Goal: Transaction & Acquisition: Purchase product/service

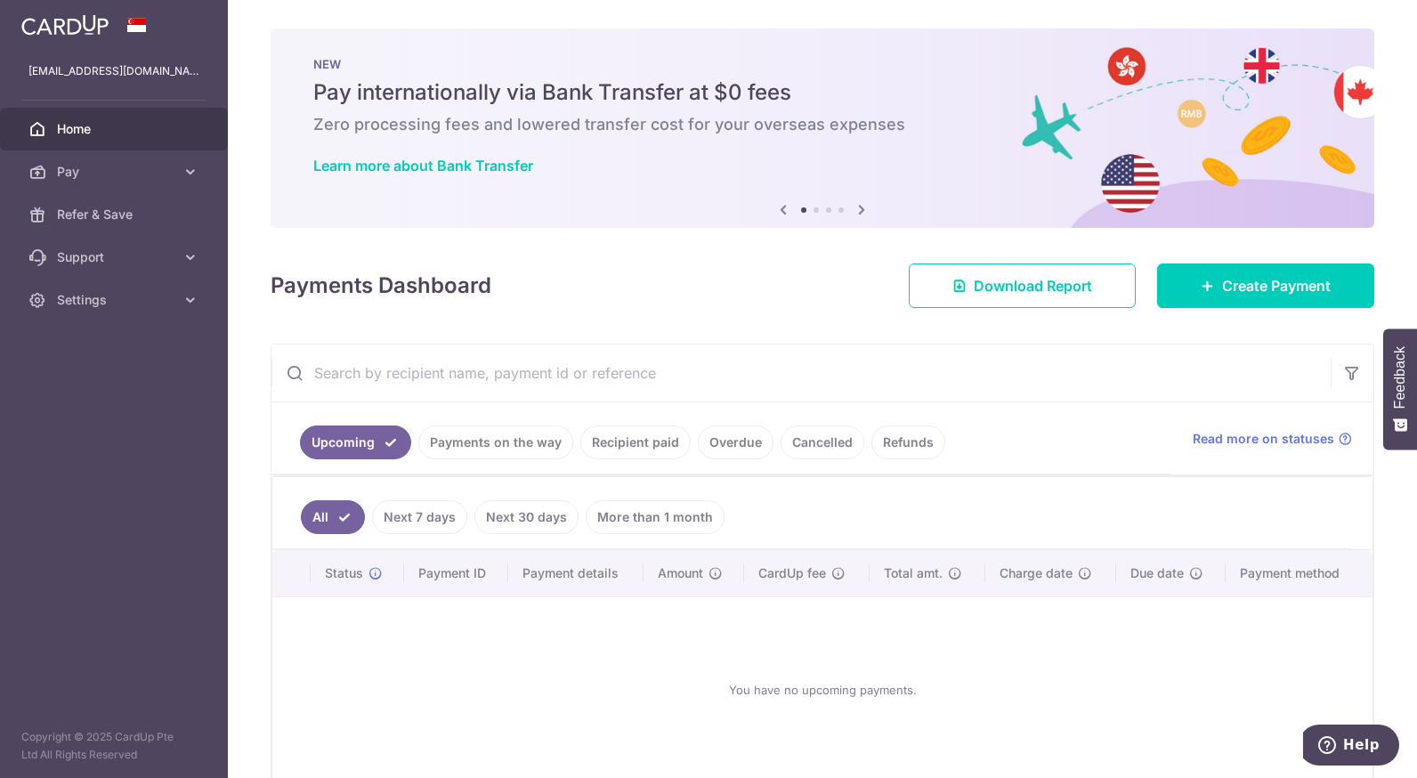
click at [676, 443] on link "Recipient paid" at bounding box center [635, 442] width 110 height 34
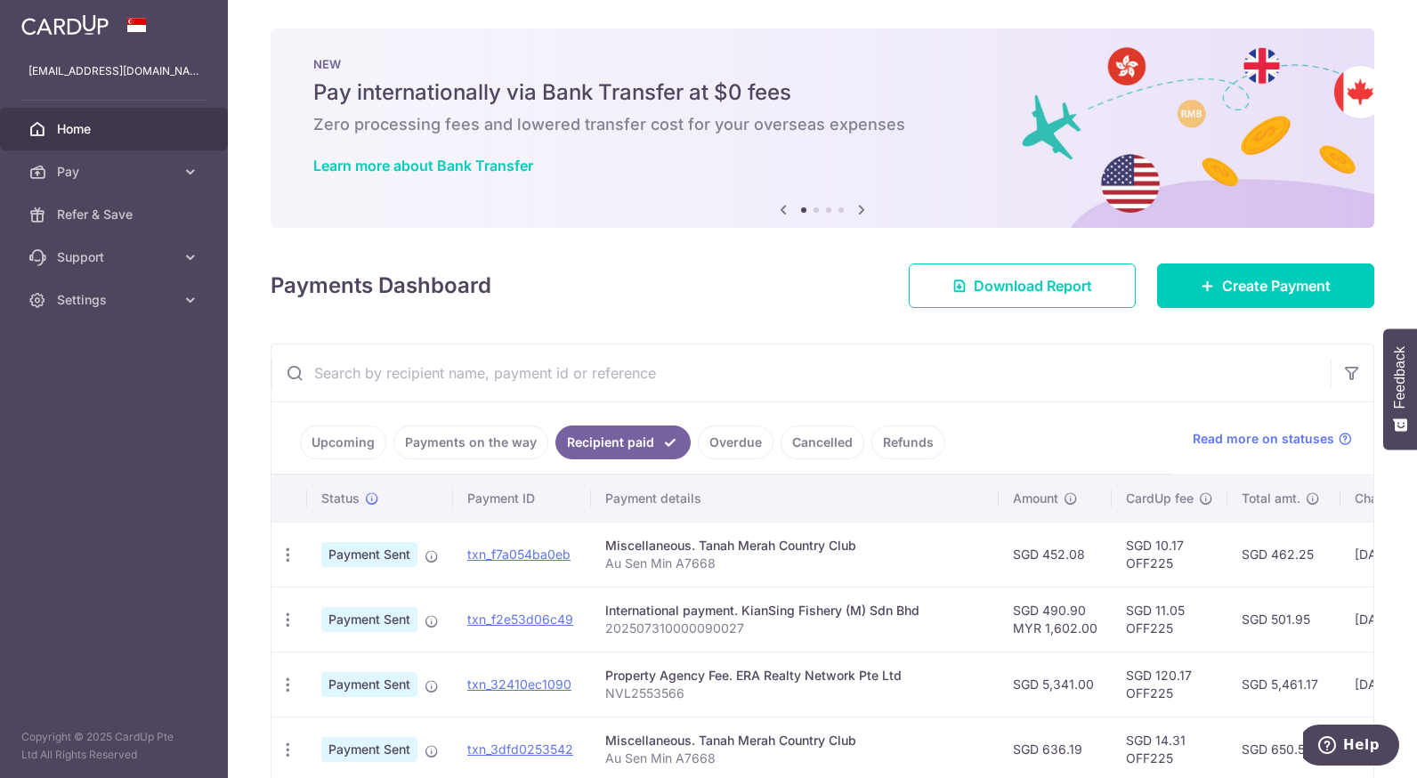
click at [354, 447] on link "Upcoming" at bounding box center [343, 442] width 86 height 34
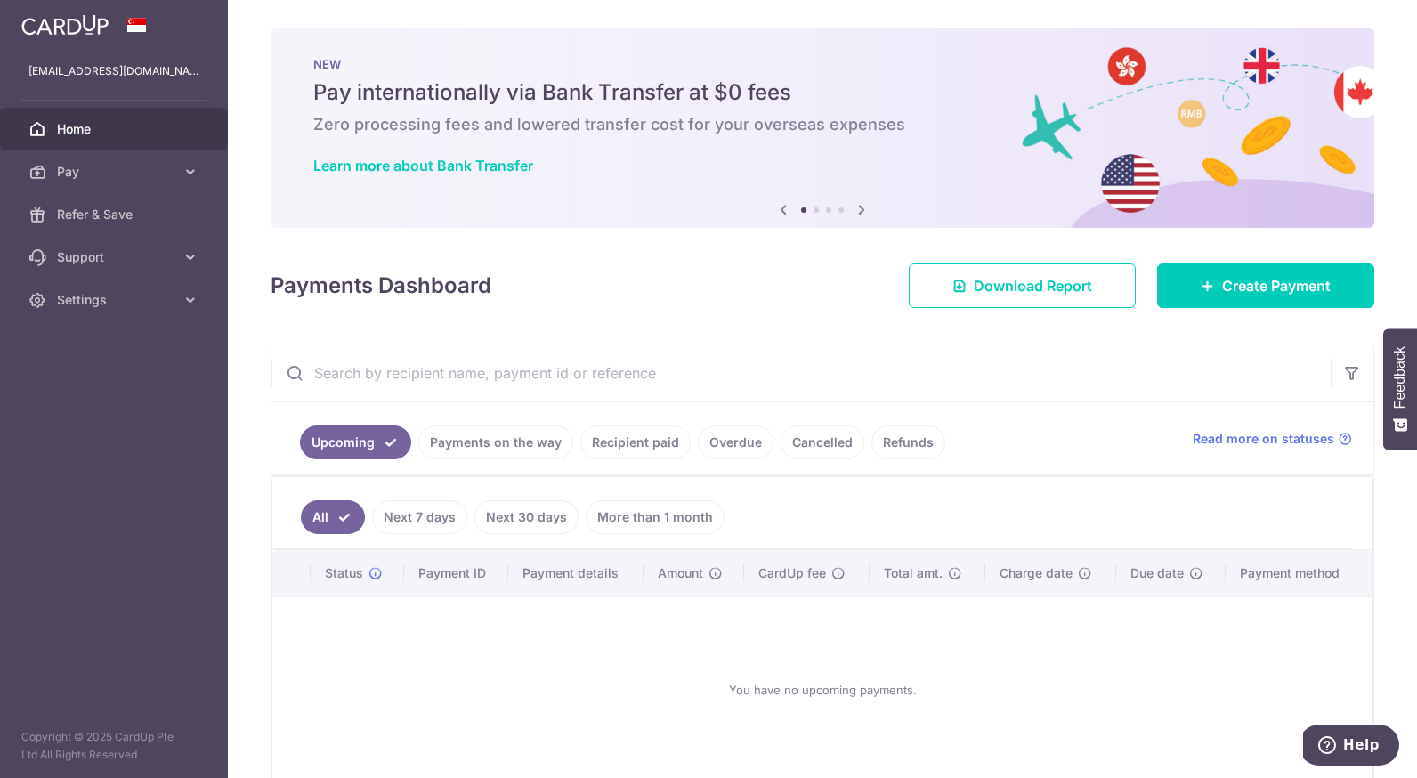
click at [644, 450] on link "Recipient paid" at bounding box center [635, 442] width 110 height 34
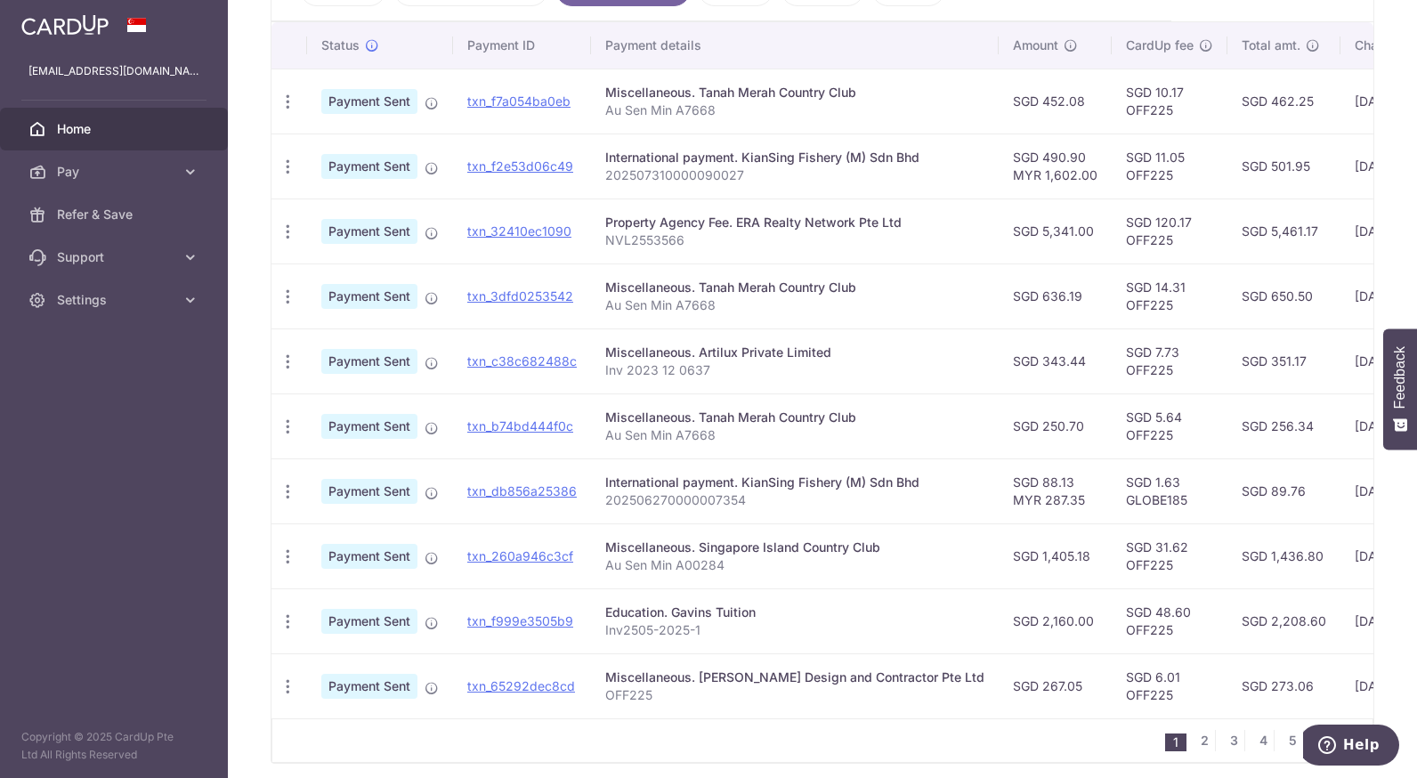
scroll to position [531, 0]
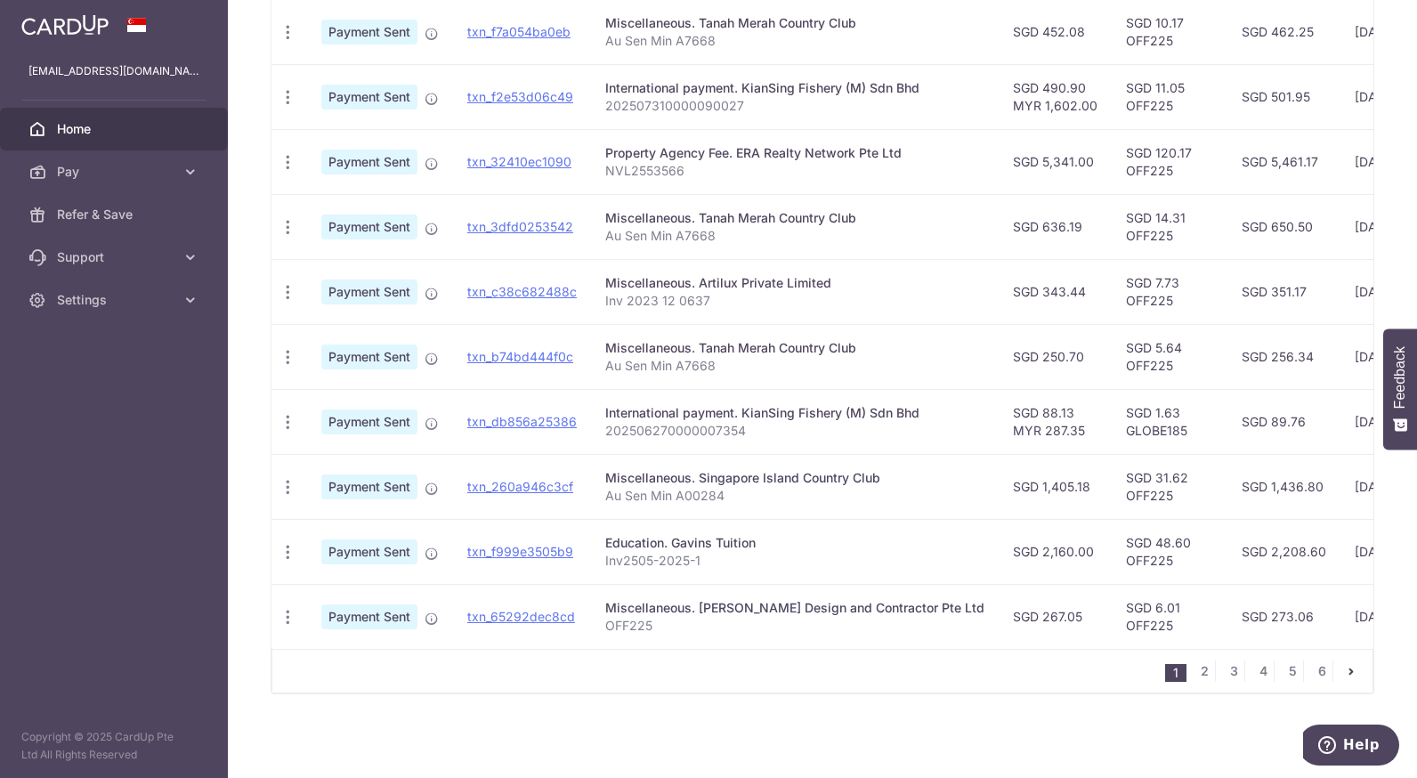
click at [1346, 675] on icon "pager" at bounding box center [1351, 671] width 14 height 14
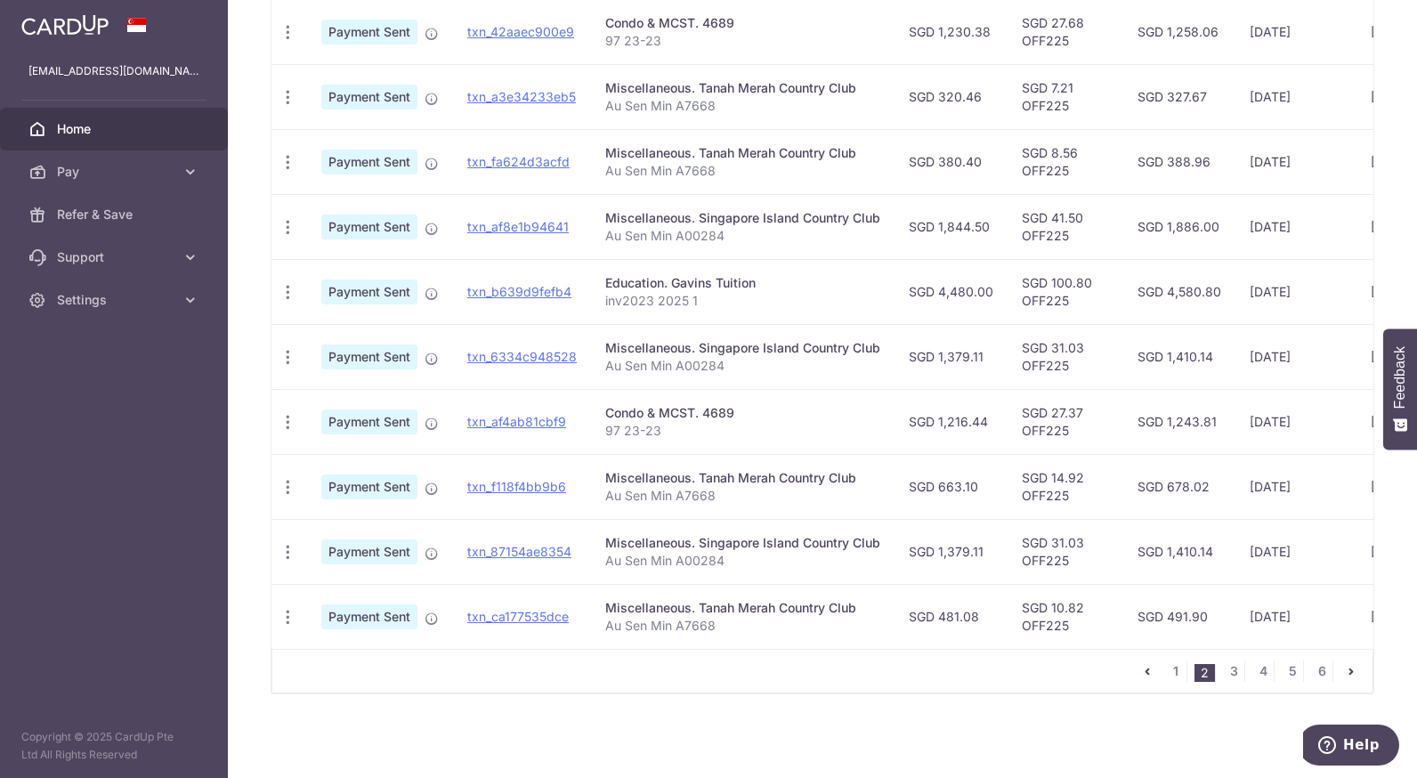
click at [1344, 675] on icon "pager" at bounding box center [1351, 671] width 14 height 14
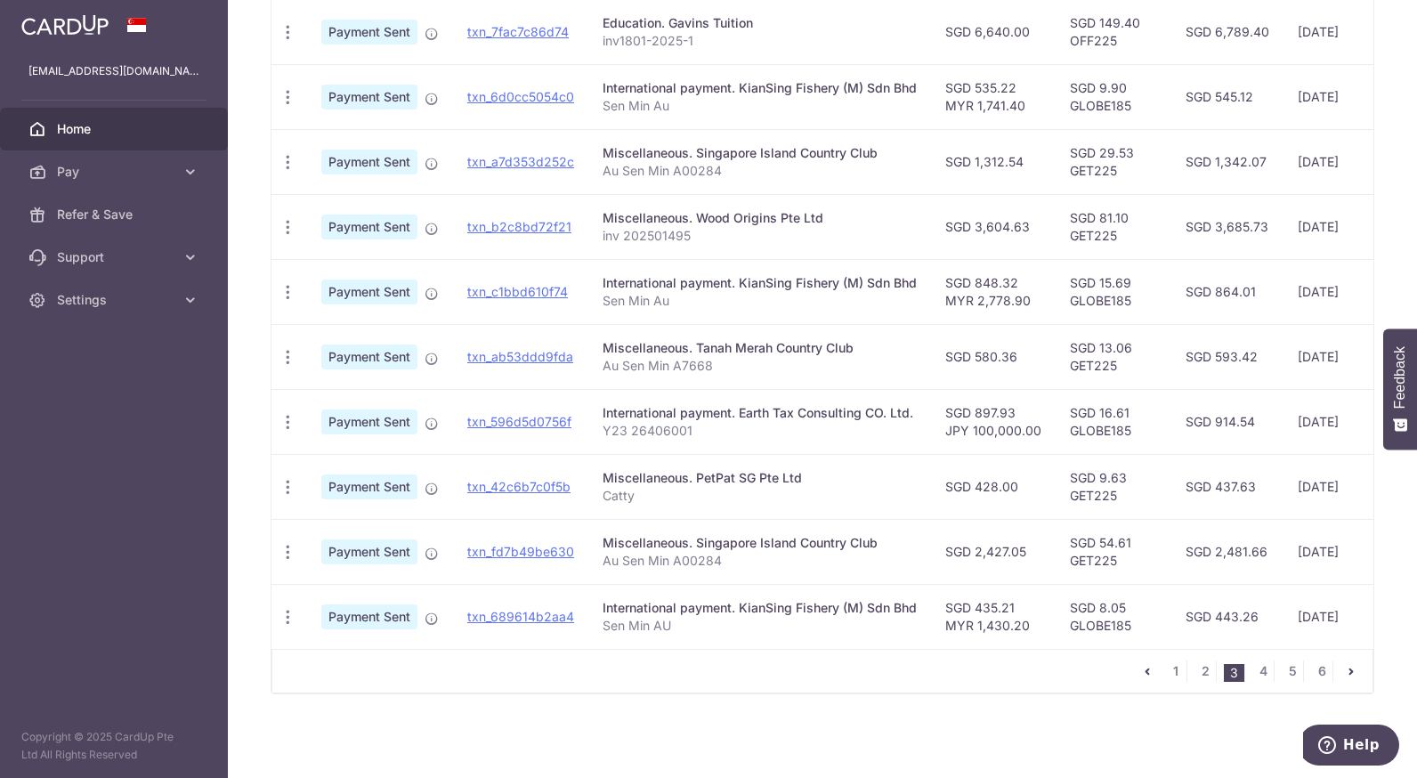
click at [1342, 658] on nav "1 2 3 4 5 6" at bounding box center [1255, 671] width 236 height 43
click at [1344, 674] on icon "pager" at bounding box center [1351, 671] width 14 height 14
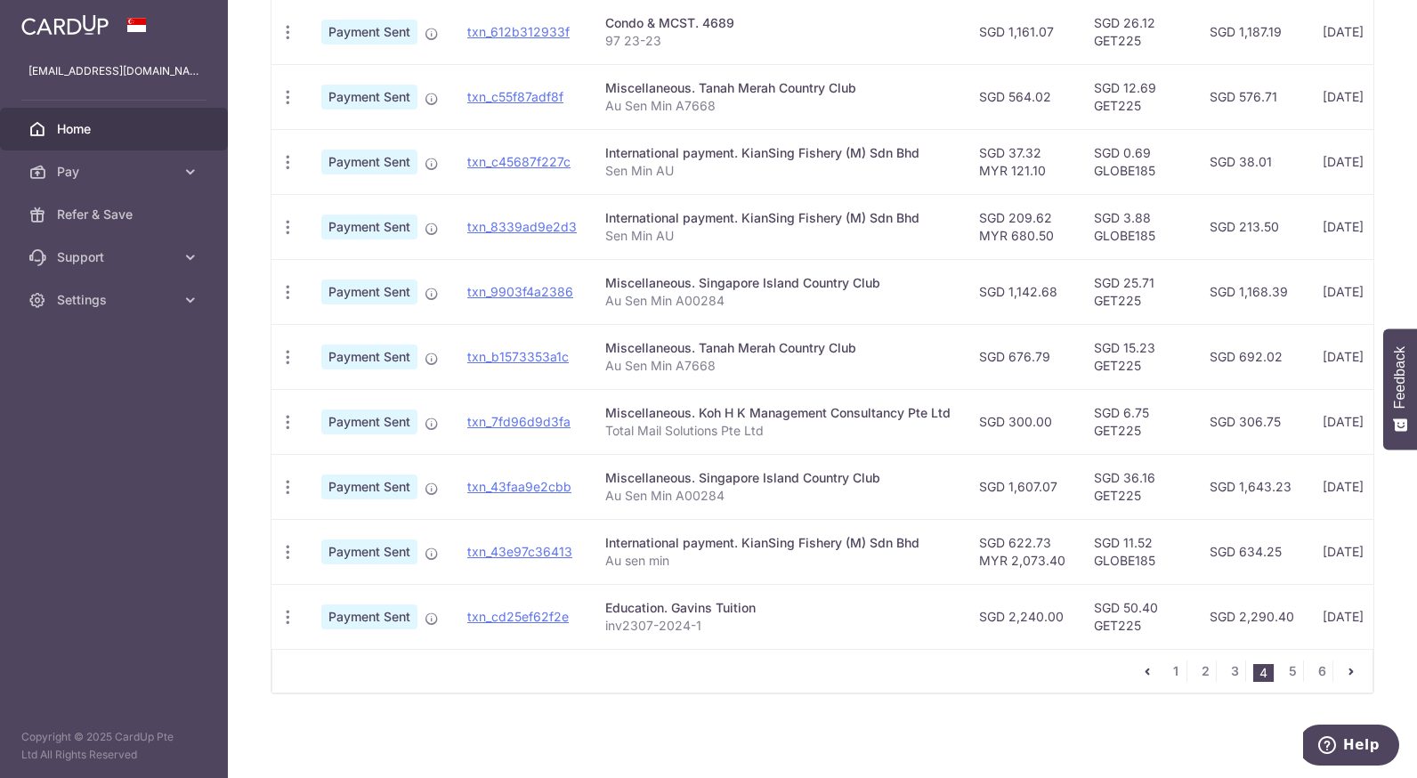
click at [1344, 673] on icon "pager" at bounding box center [1351, 671] width 14 height 14
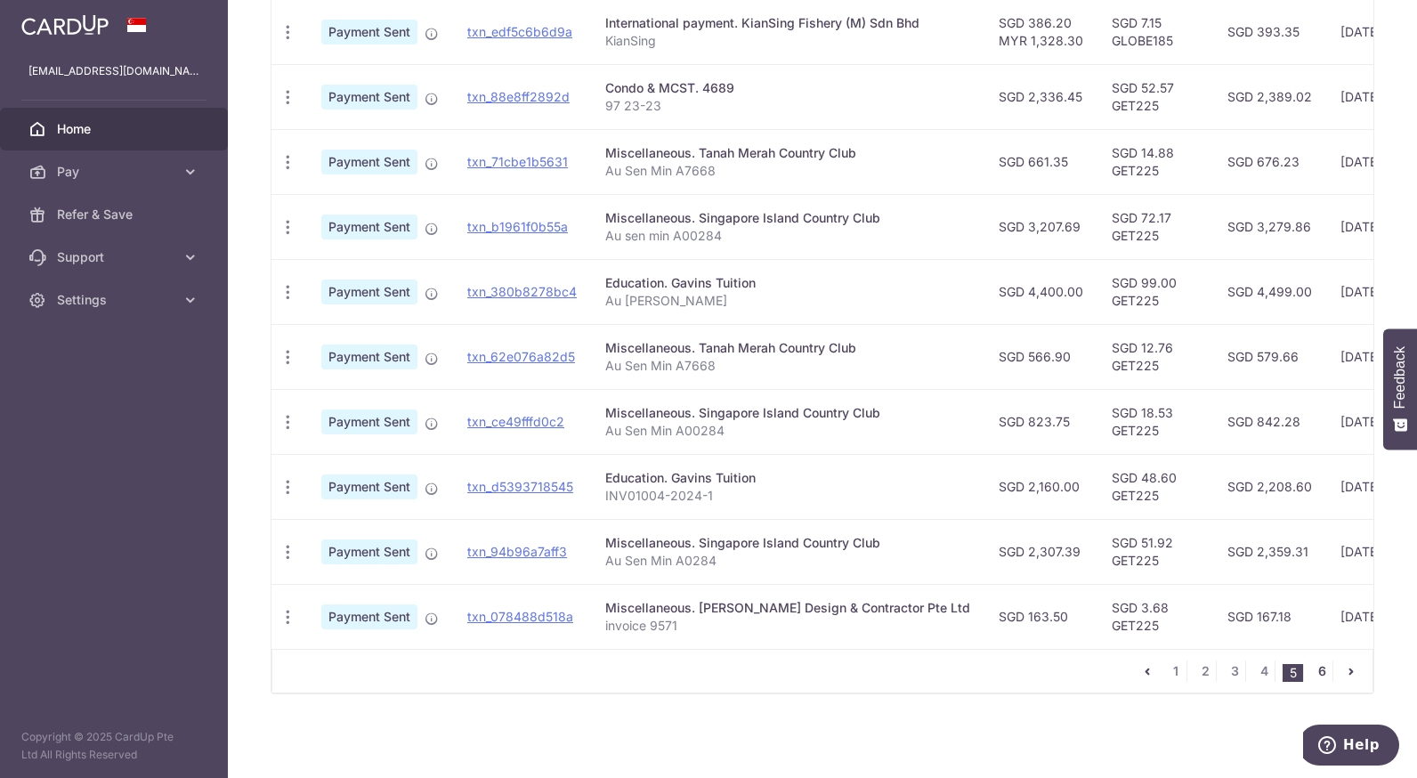
click at [1315, 677] on link "6" at bounding box center [1321, 670] width 21 height 21
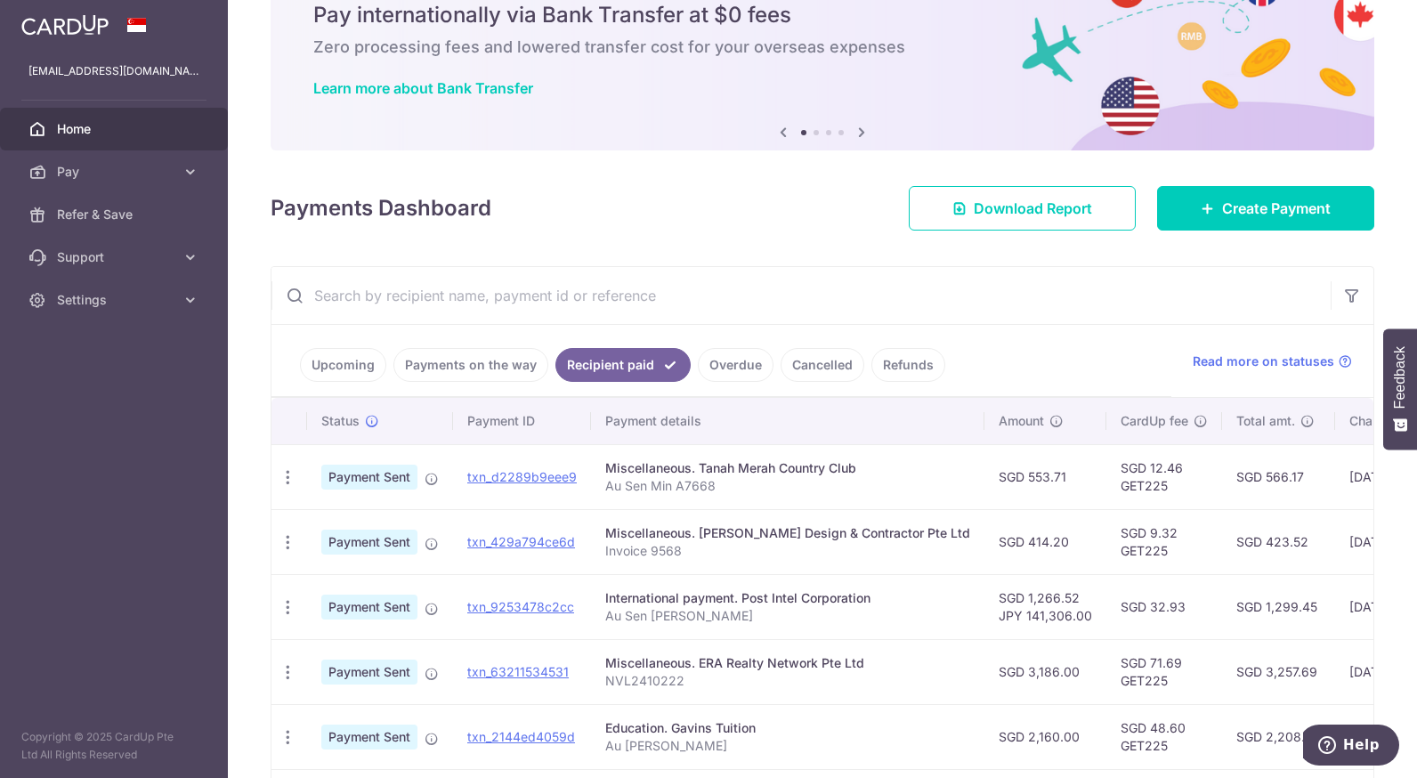
scroll to position [59, 0]
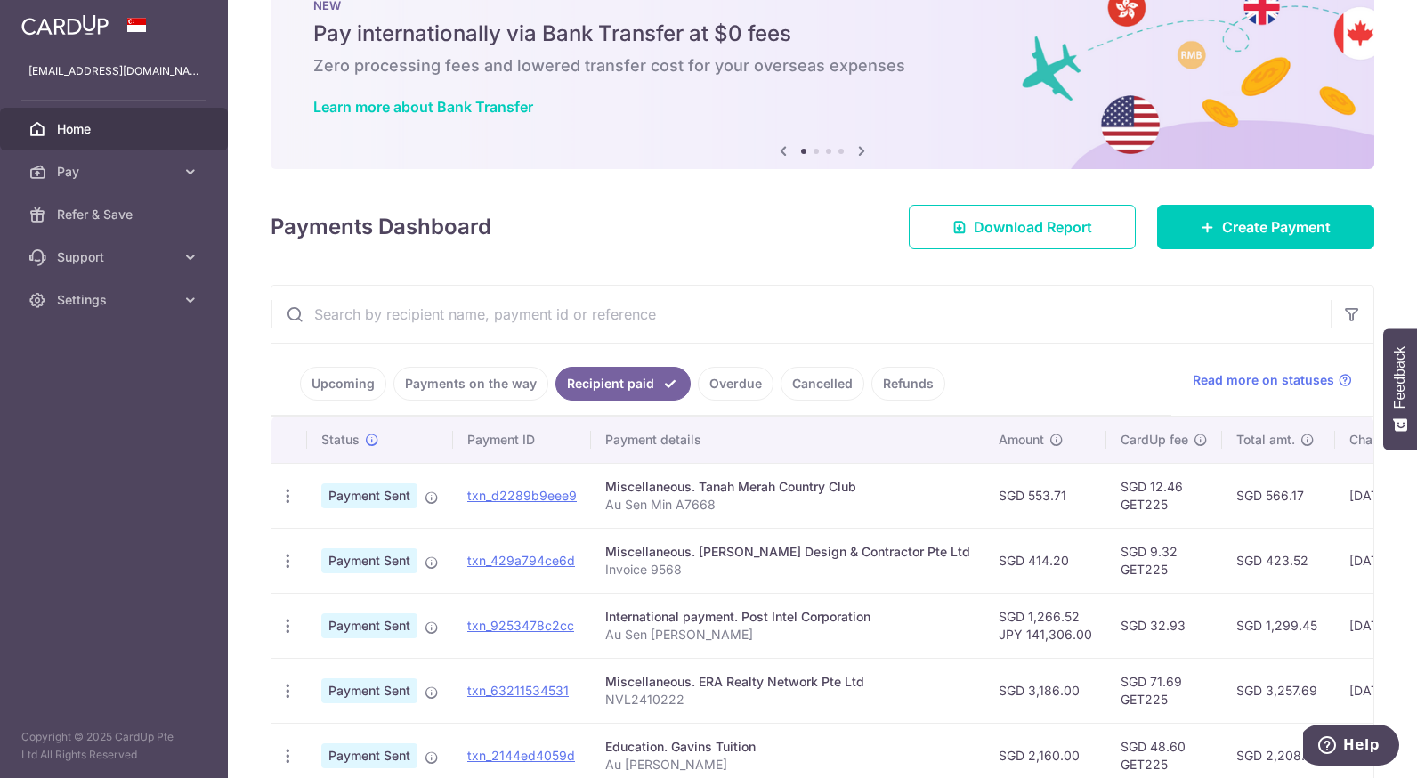
click at [749, 372] on link "Overdue" at bounding box center [736, 384] width 76 height 34
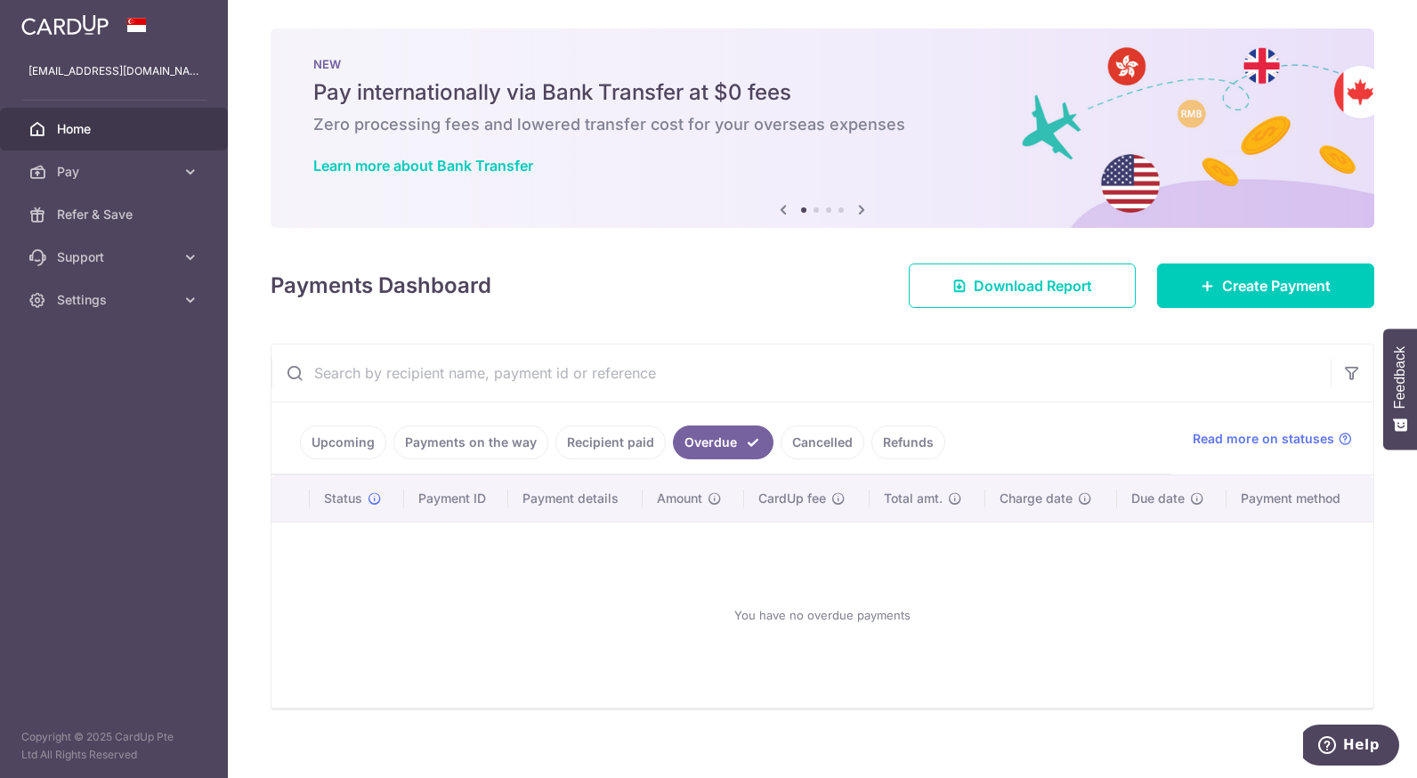
click at [812, 446] on link "Cancelled" at bounding box center [823, 442] width 84 height 34
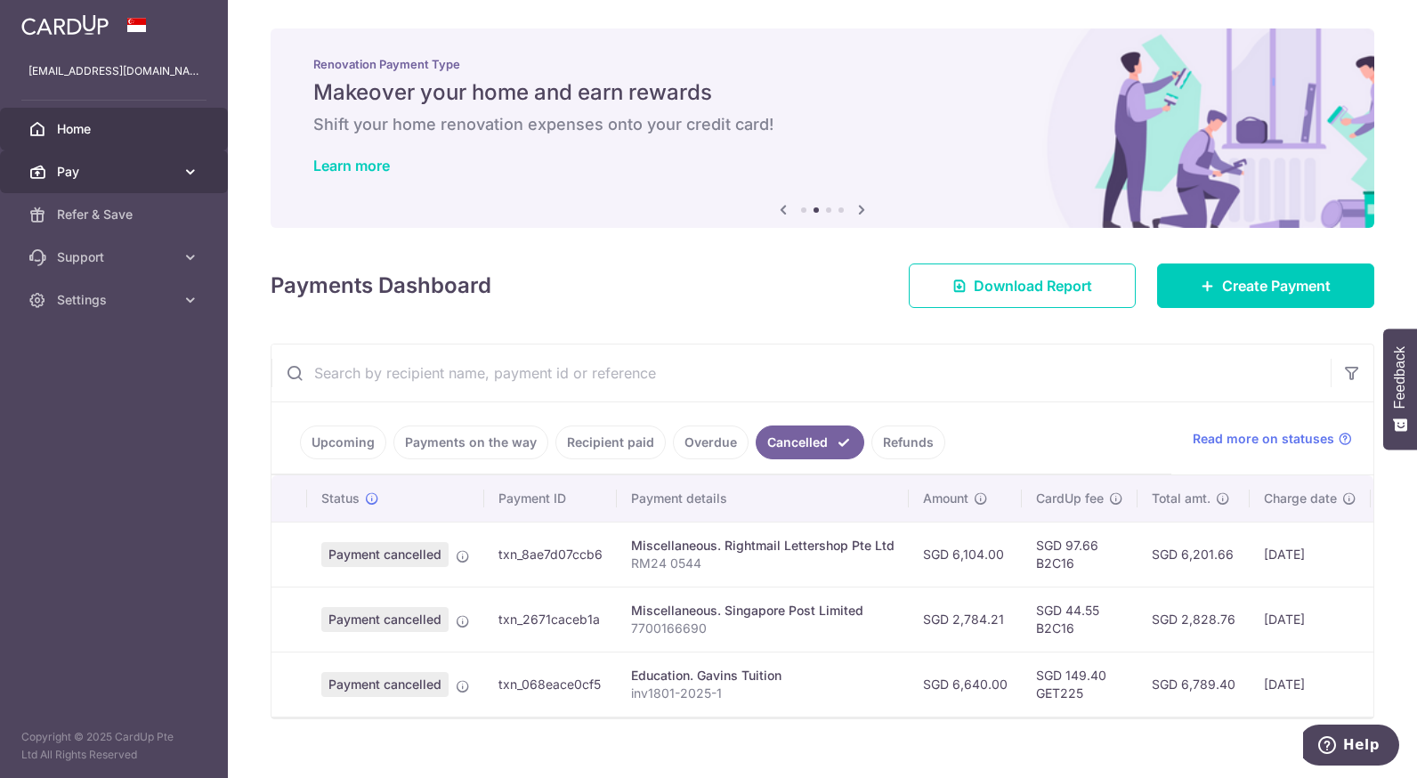
click at [143, 166] on span "Pay" at bounding box center [115, 172] width 117 height 18
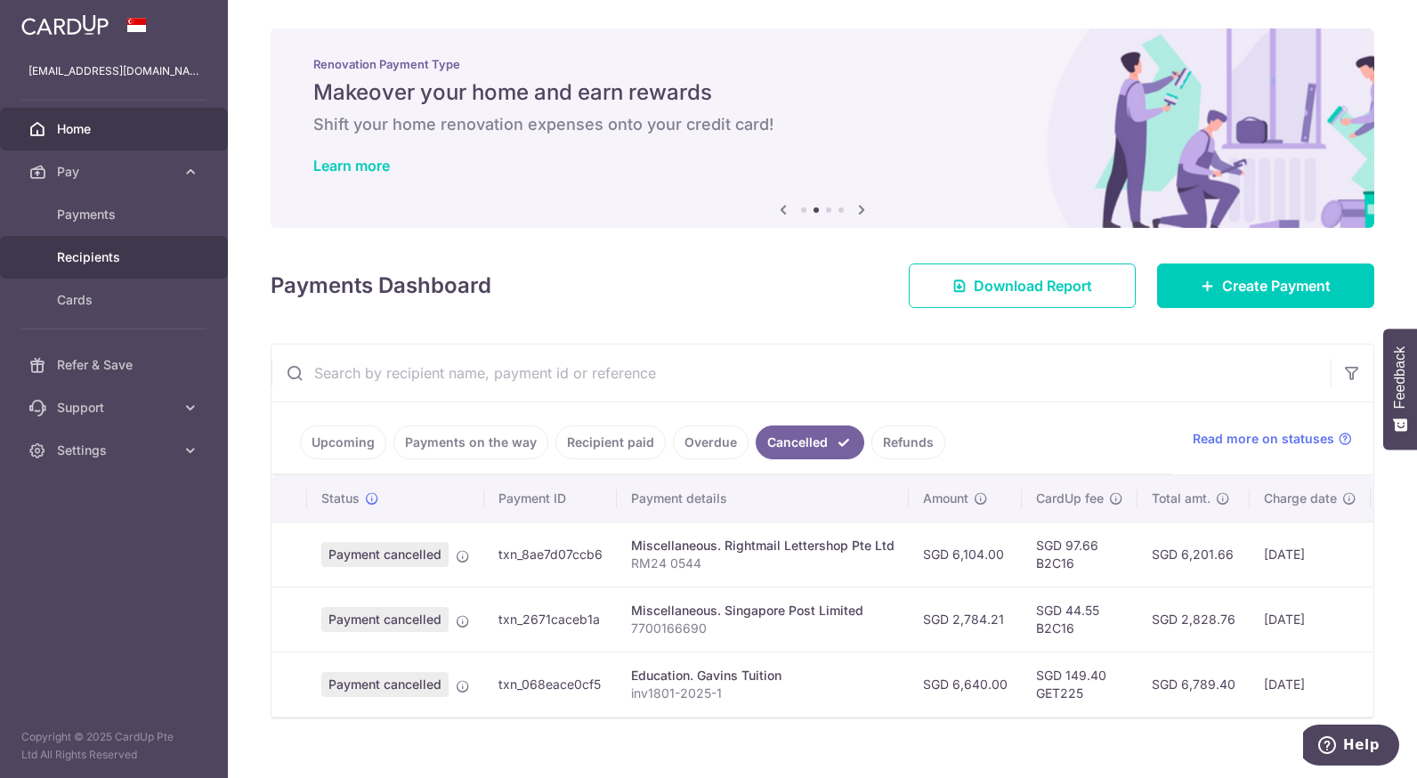
click at [129, 249] on span "Recipients" at bounding box center [115, 257] width 117 height 18
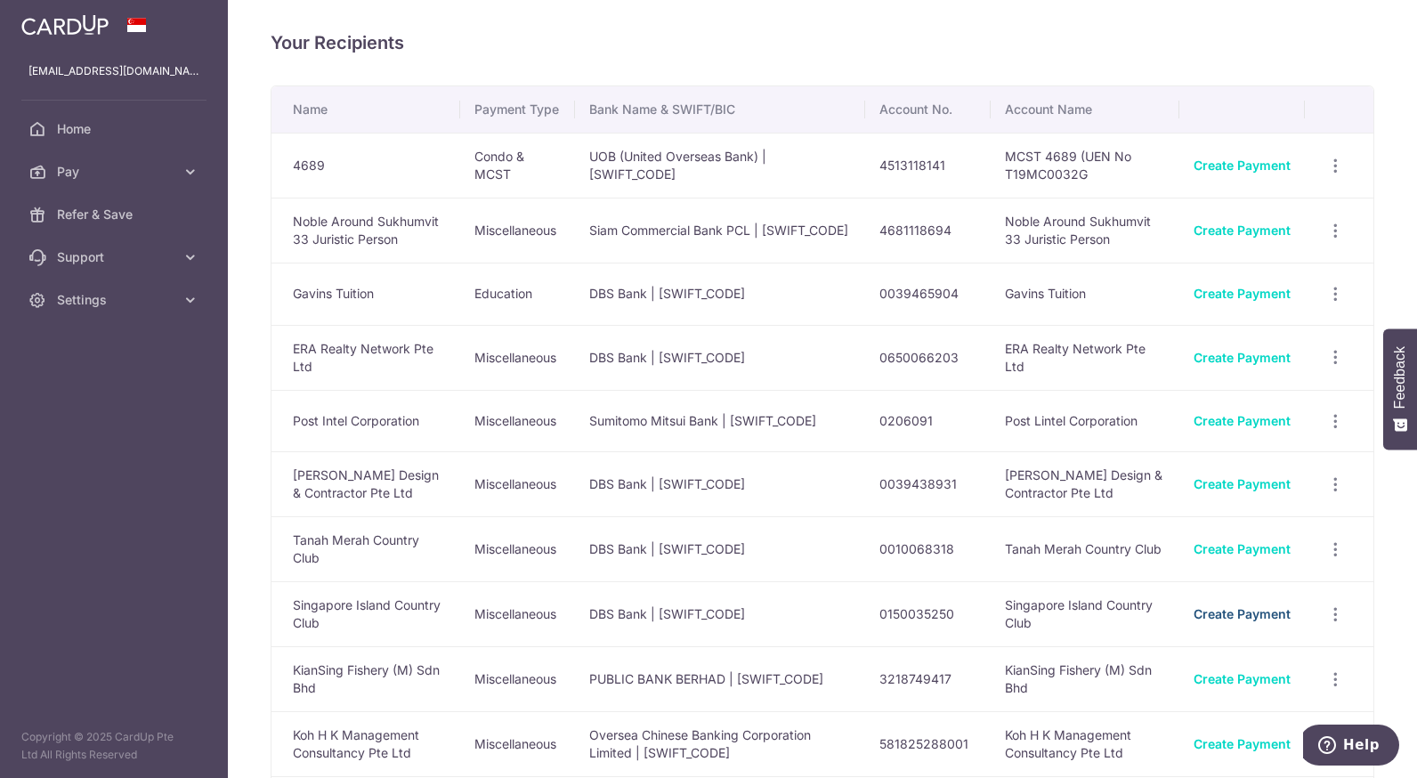
click at [1195, 621] on link "Create Payment" at bounding box center [1242, 613] width 97 height 15
click at [172, 266] on link "Support" at bounding box center [114, 257] width 228 height 43
click at [181, 174] on link "Pay" at bounding box center [114, 171] width 228 height 43
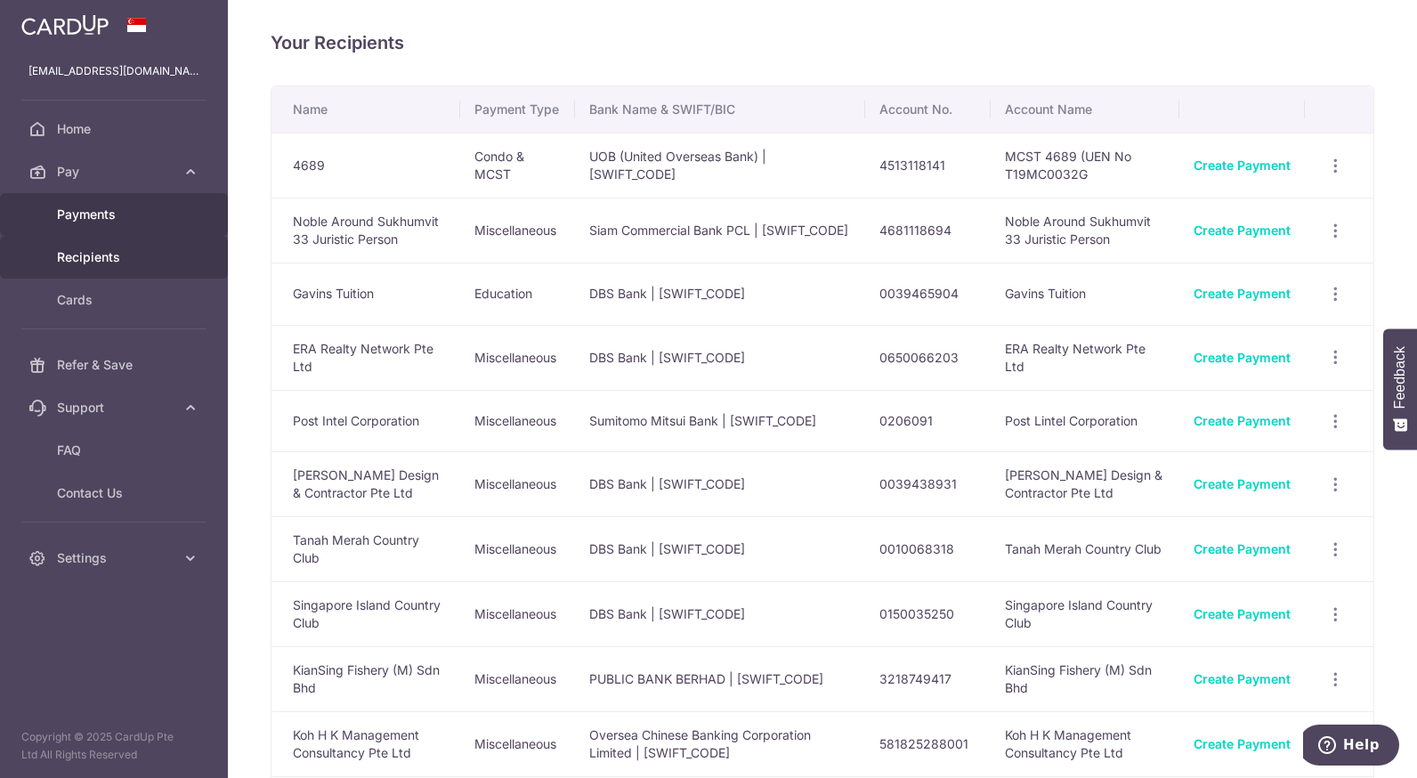
click at [152, 223] on span "Payments" at bounding box center [115, 215] width 117 height 18
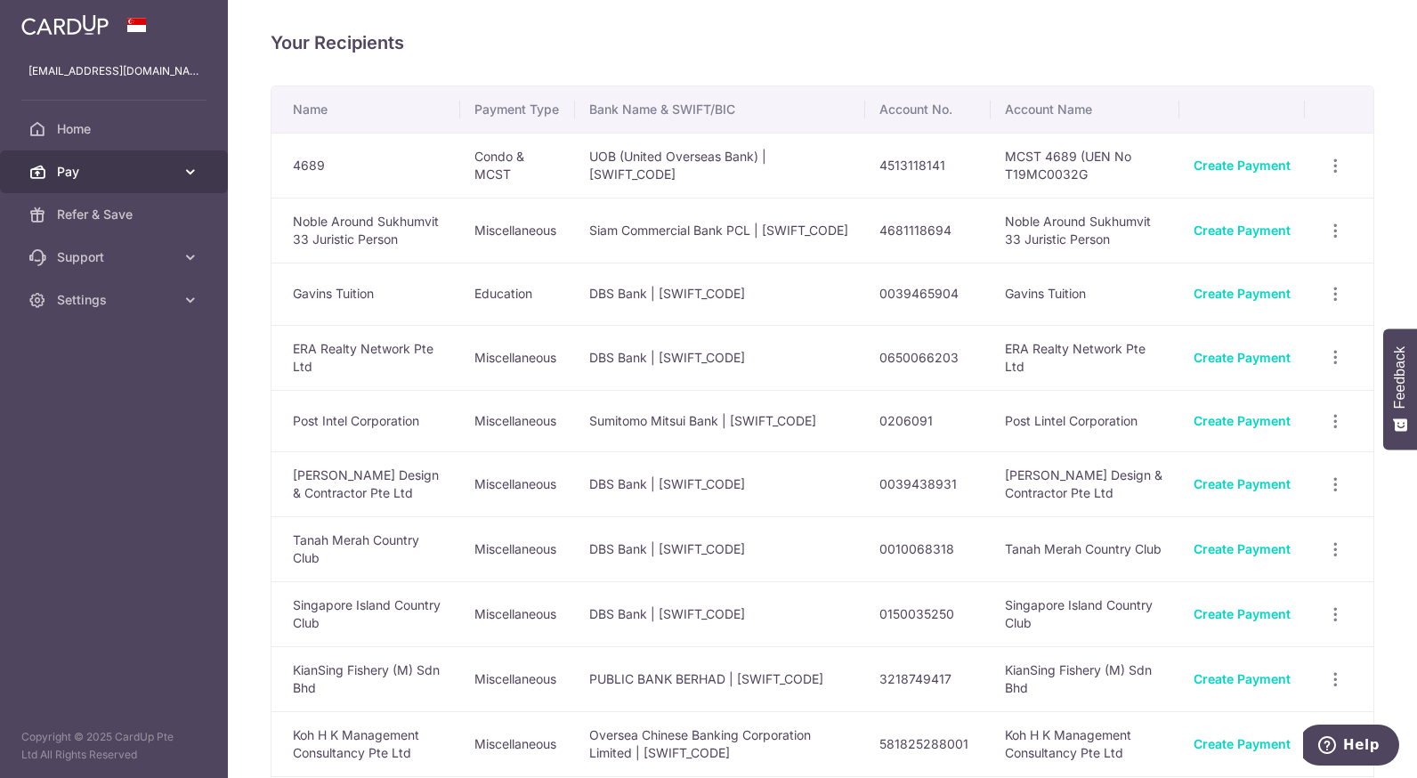
click at [198, 168] on icon at bounding box center [191, 172] width 18 height 18
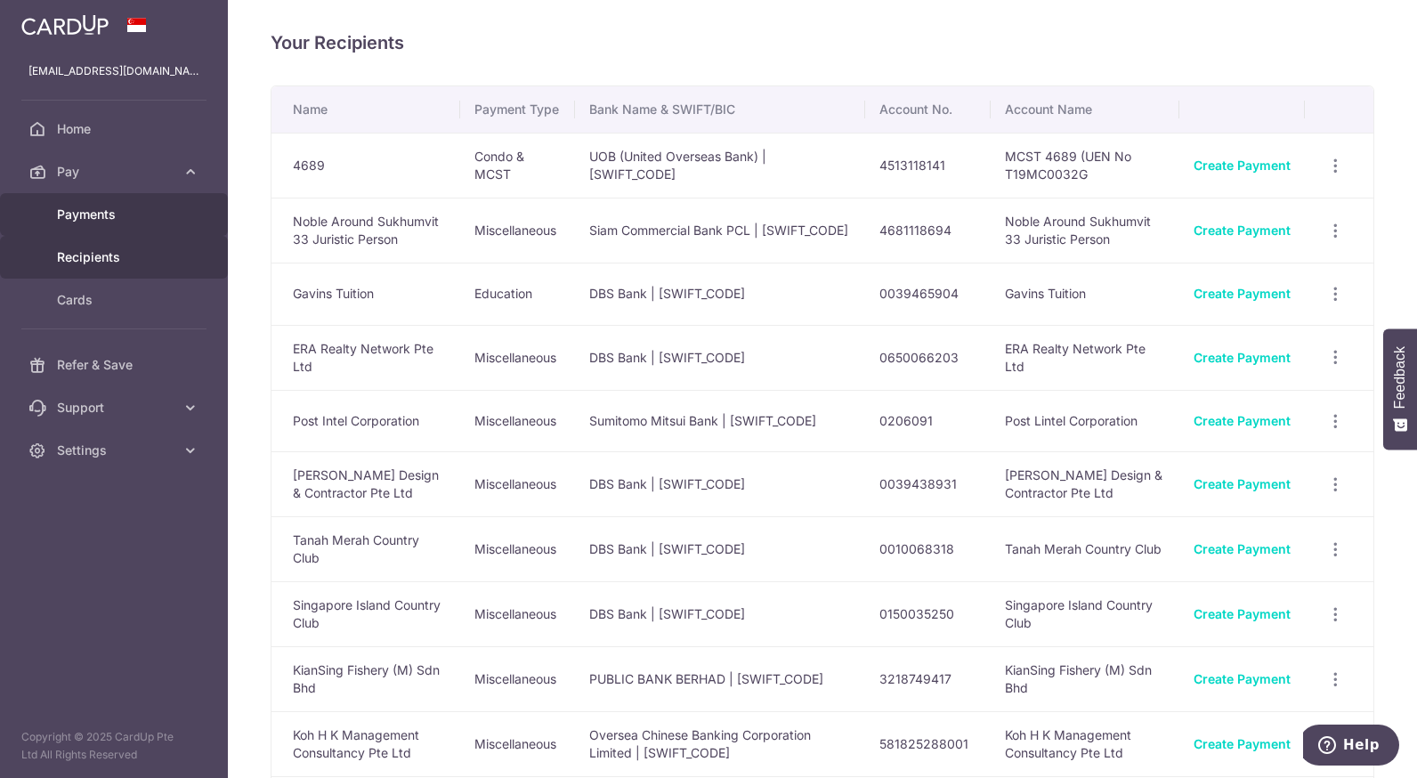
click at [111, 213] on span "Payments" at bounding box center [115, 215] width 117 height 18
